Goal: Ask a question: Seek information or help from site administrators or community

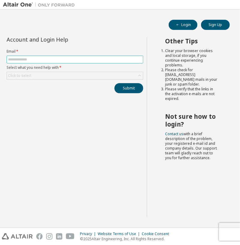
click at [30, 62] on span at bounding box center [75, 60] width 137 height 8
click at [32, 61] on input "text" at bounding box center [75, 59] width 134 height 5
type input "**********"
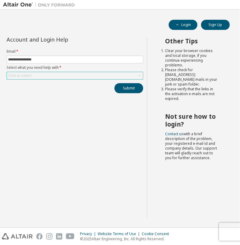
click at [62, 75] on div "Click to select" at bounding box center [75, 75] width 136 height 7
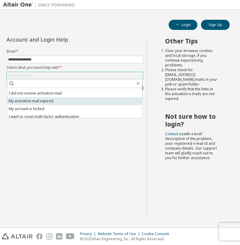
scroll to position [8, 0]
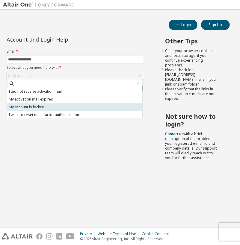
click at [89, 105] on li "My account is locked" at bounding box center [74, 107] width 135 height 8
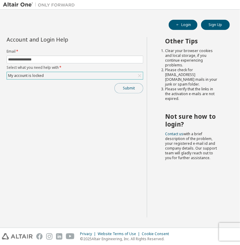
click at [123, 89] on button "Submit" at bounding box center [128, 88] width 29 height 10
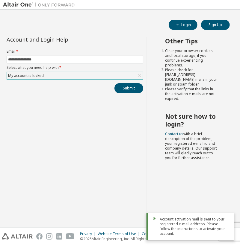
click at [129, 76] on div "My account is locked" at bounding box center [75, 75] width 136 height 7
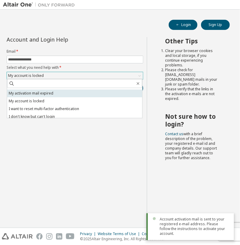
scroll to position [17, 0]
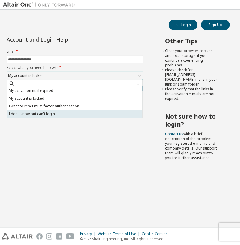
click at [80, 116] on li "I don't know but can't login" at bounding box center [74, 114] width 135 height 8
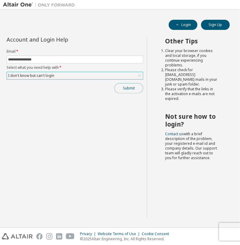
click at [124, 84] on button "Submit" at bounding box center [128, 88] width 29 height 10
